Goal: Use online tool/utility

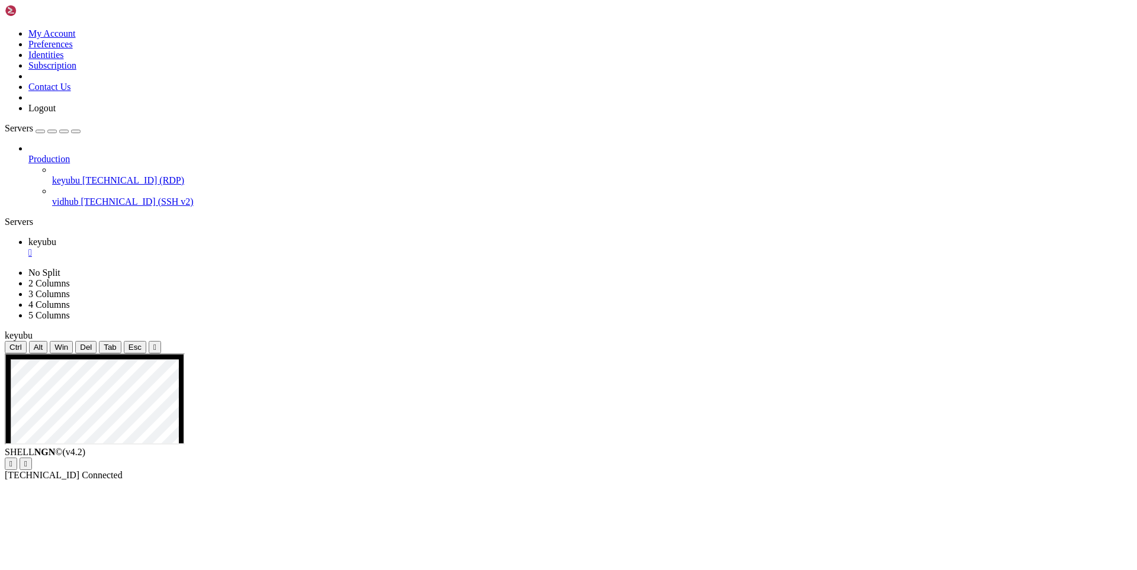
drag, startPoint x: 988, startPoint y: 522, endPoint x: 984, endPoint y: 442, distance: 80.0
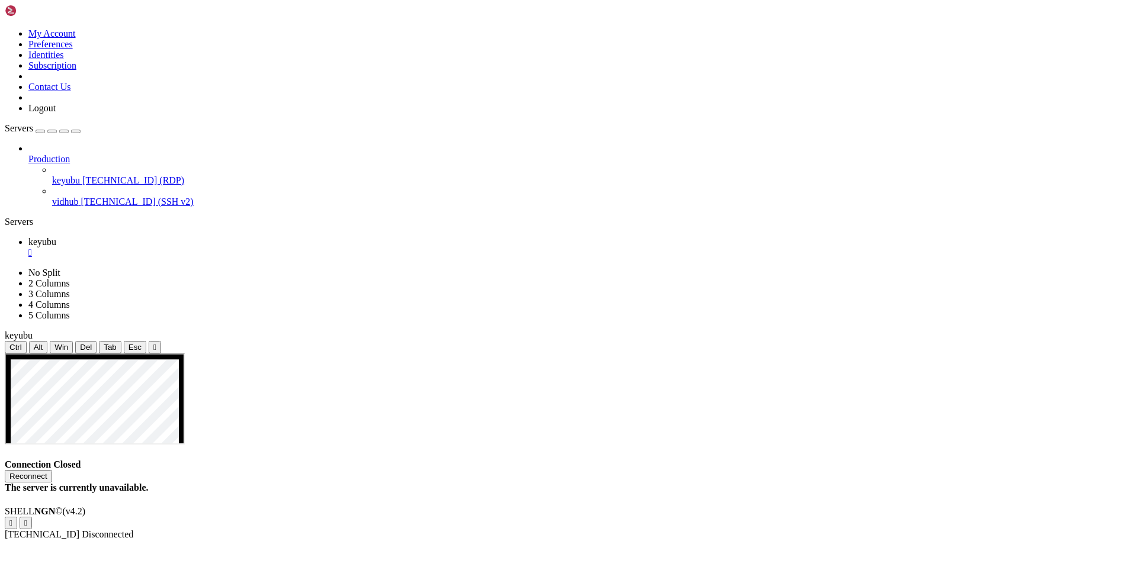
click at [52, 470] on button "Reconnect" at bounding box center [28, 476] width 47 height 12
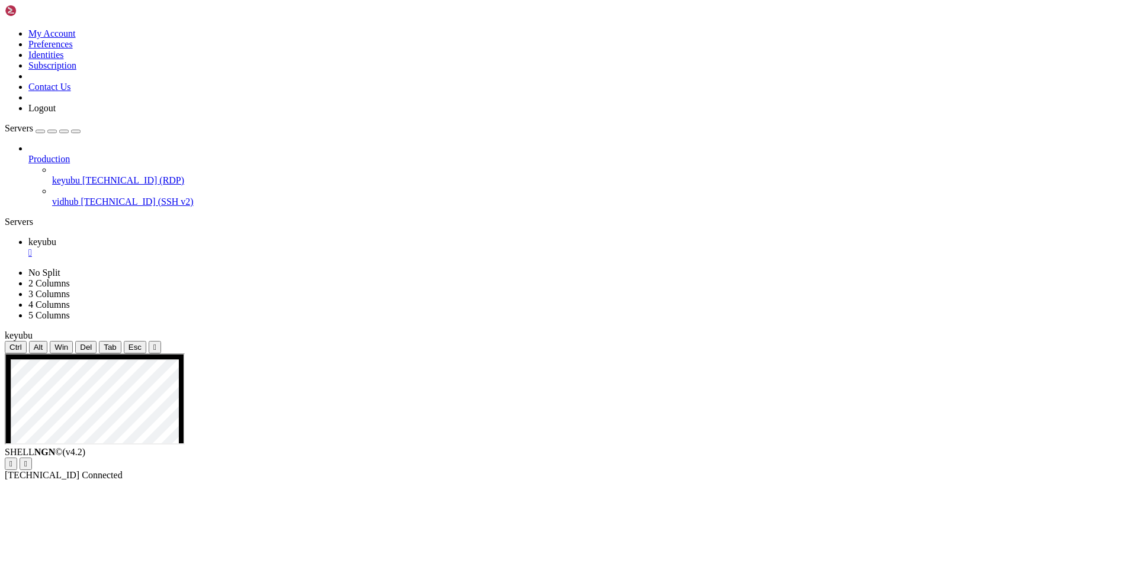
drag, startPoint x: 741, startPoint y: 766, endPoint x: 179, endPoint y: 594, distance: 587.6
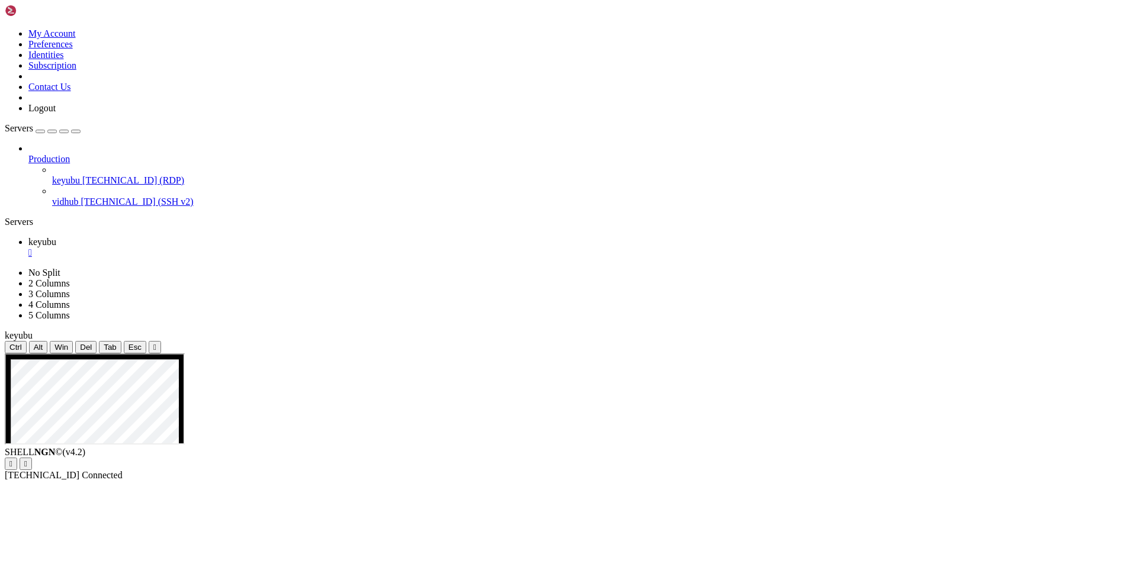
drag, startPoint x: 761, startPoint y: 767, endPoint x: 175, endPoint y: 565, distance: 619.3
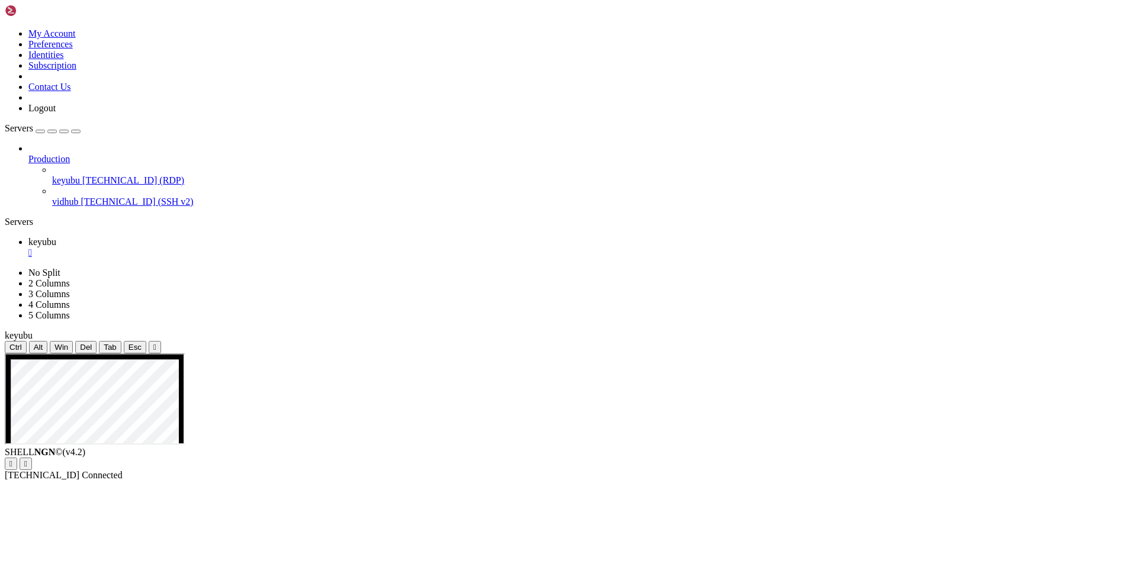
drag, startPoint x: 659, startPoint y: 805, endPoint x: 153, endPoint y: 664, distance: 525.5
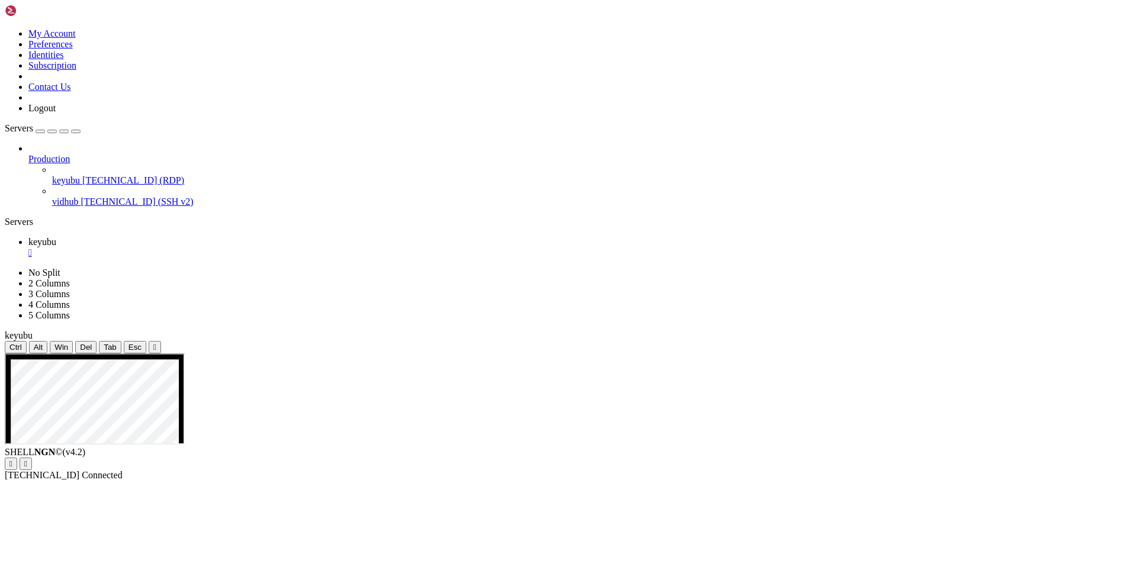
drag, startPoint x: 831, startPoint y: 805, endPoint x: 158, endPoint y: 622, distance: 697.5
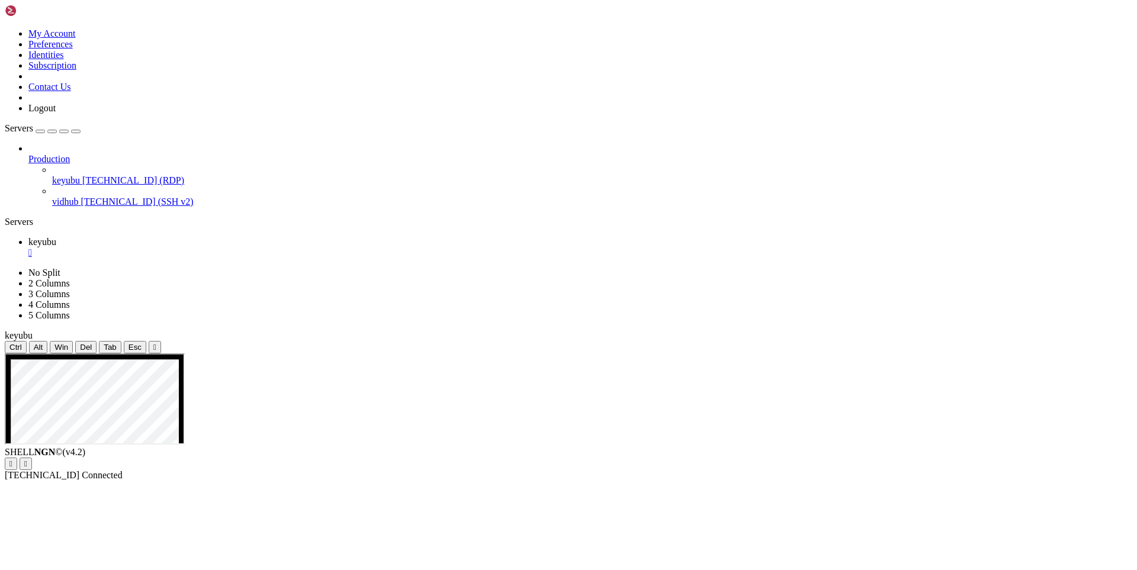
drag, startPoint x: 646, startPoint y: 802, endPoint x: 150, endPoint y: 654, distance: 517.7
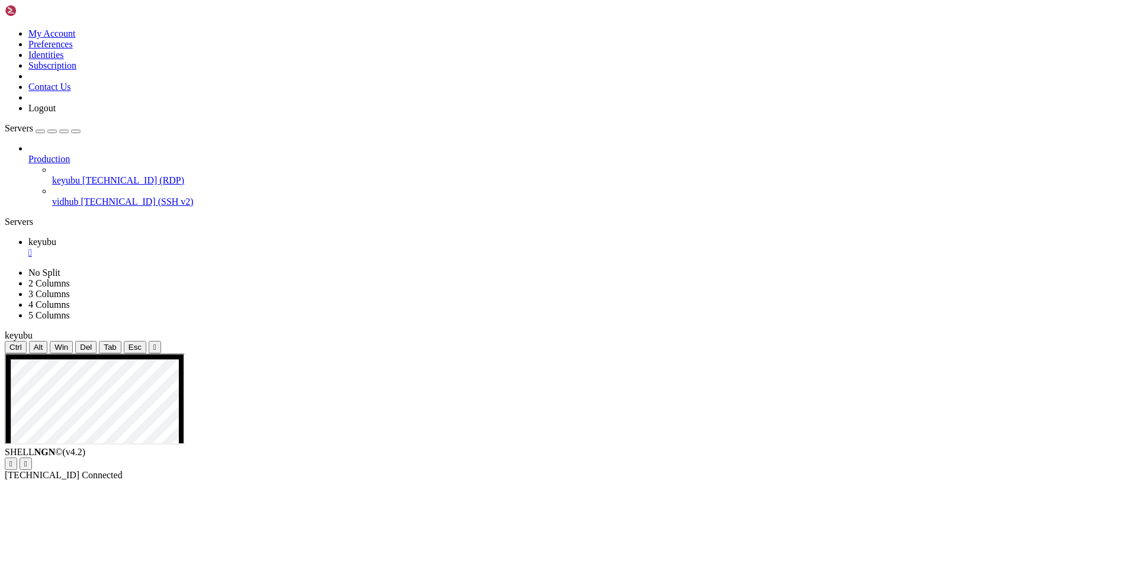
drag, startPoint x: 744, startPoint y: 769, endPoint x: 175, endPoint y: 645, distance: 582.2
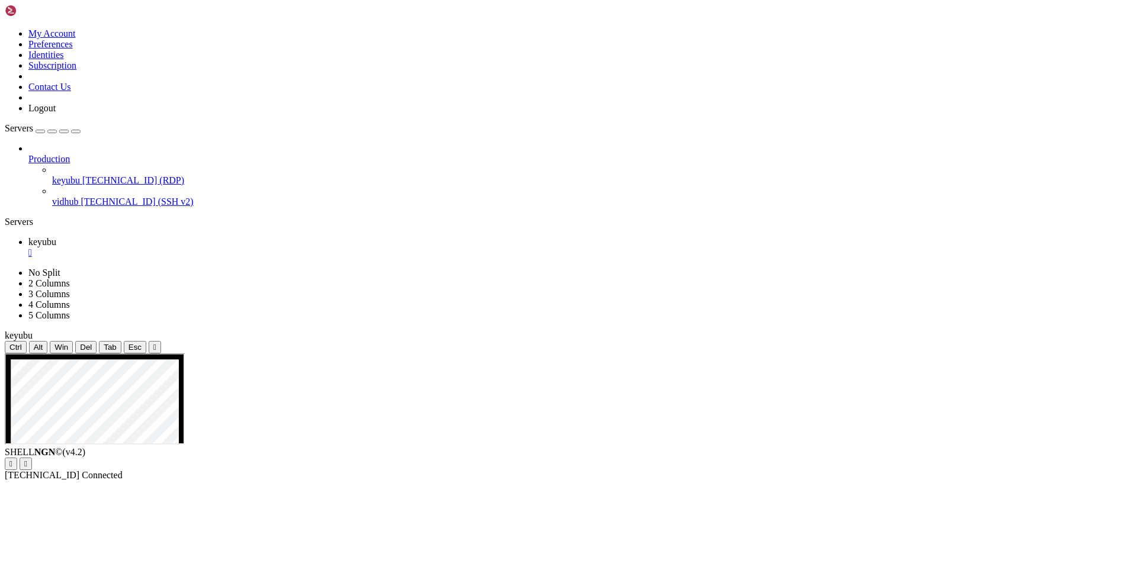
drag, startPoint x: 342, startPoint y: 638, endPoint x: 145, endPoint y: 521, distance: 228.8
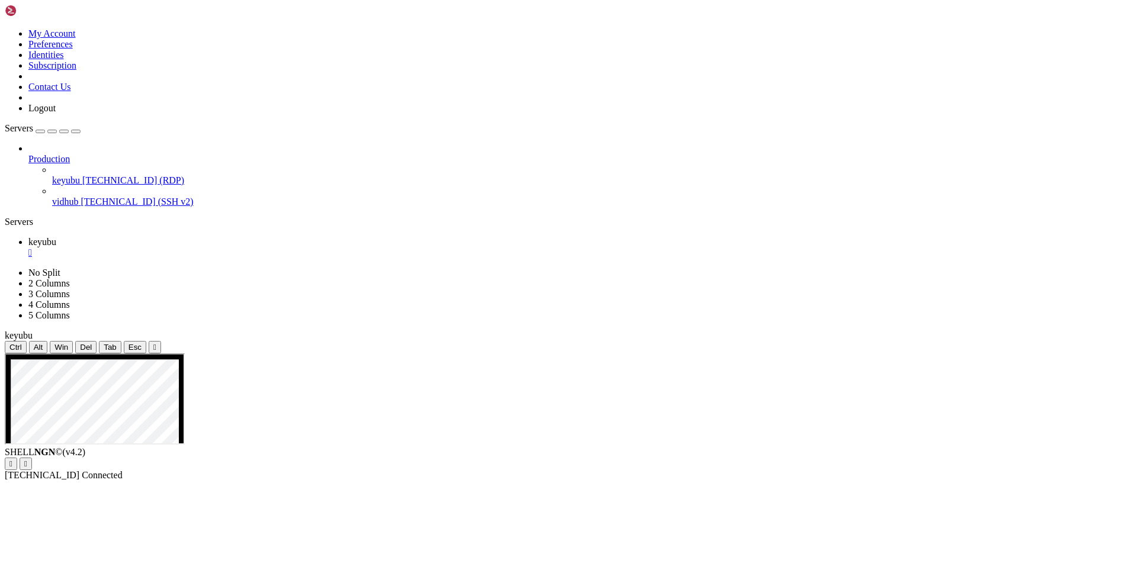
drag, startPoint x: 749, startPoint y: 767, endPoint x: 174, endPoint y: 575, distance: 605.8
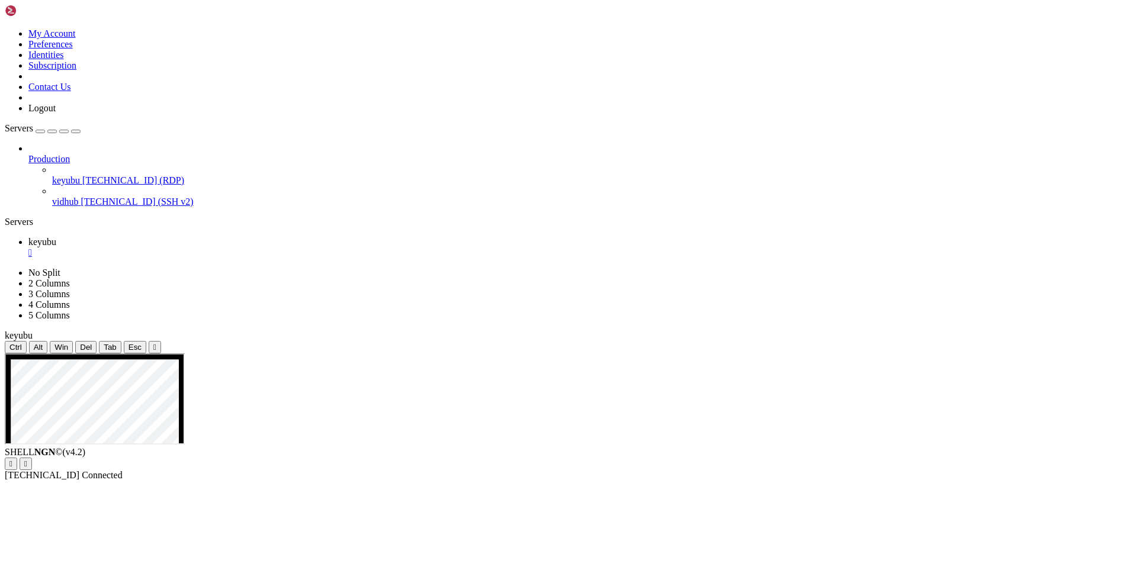
drag, startPoint x: 664, startPoint y: 632, endPoint x: 320, endPoint y: 634, distance: 343.9
